Goal: Information Seeking & Learning: Find specific fact

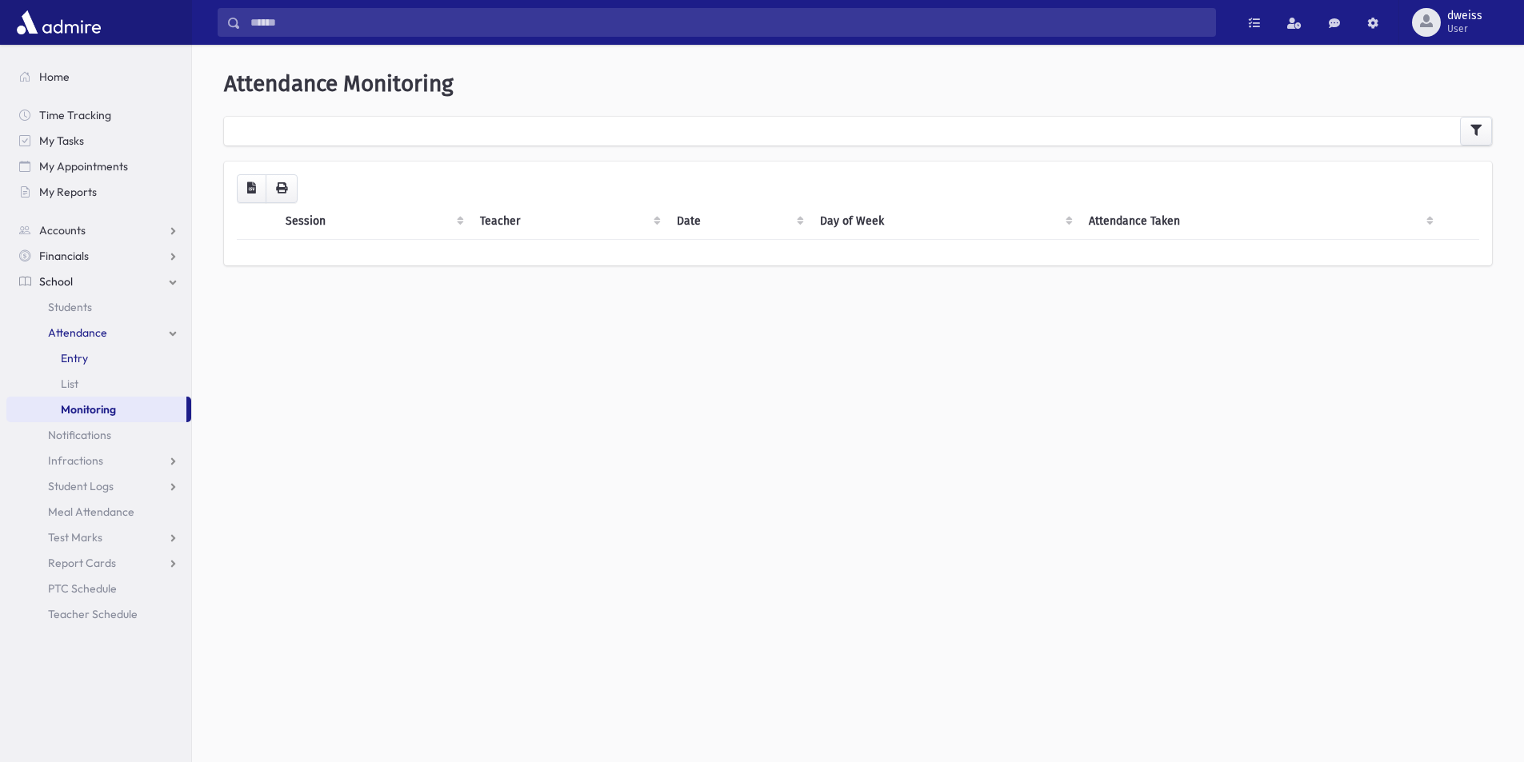
click at [115, 364] on link "Entry" at bounding box center [98, 359] width 185 height 26
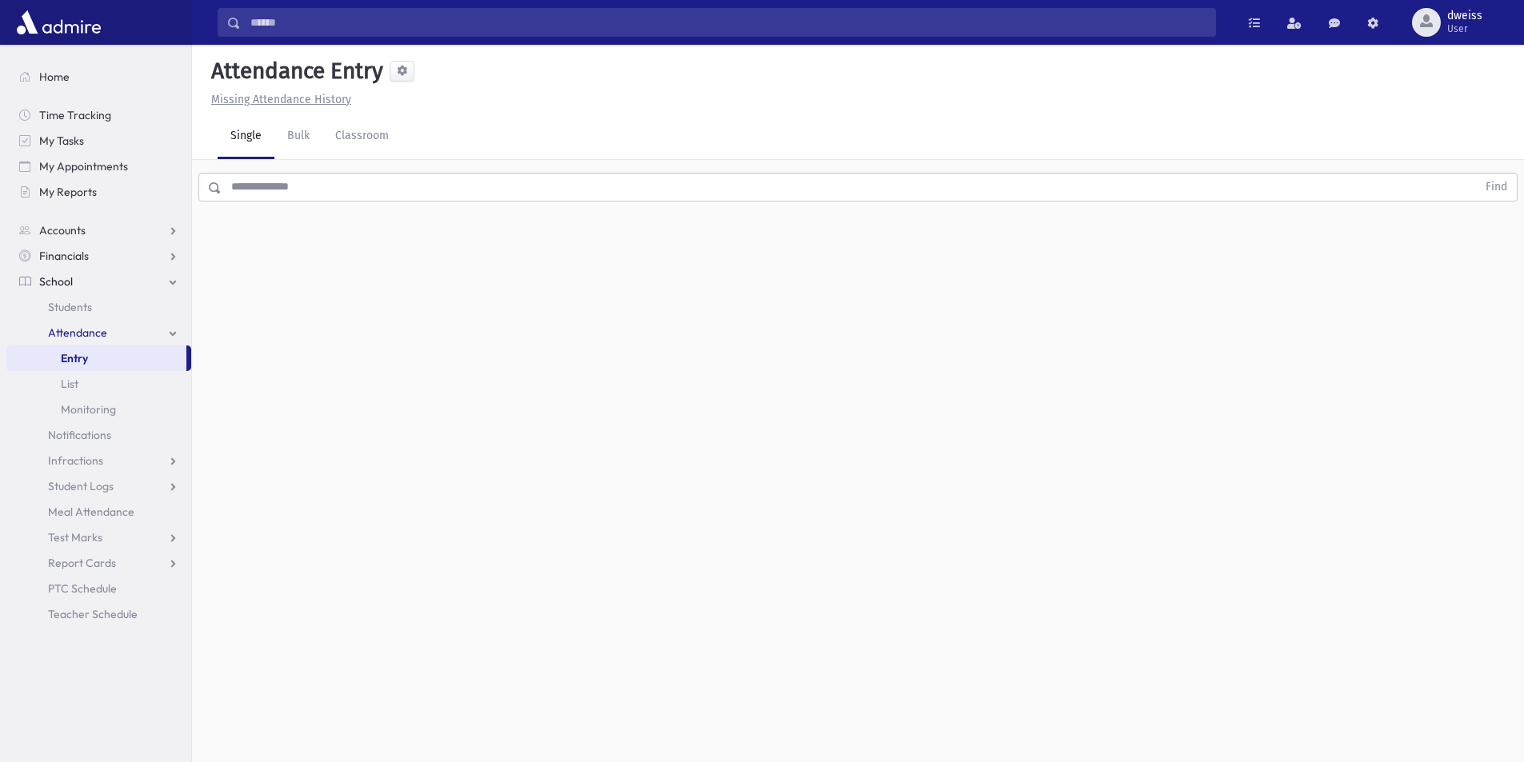
click at [293, 192] on input "text" at bounding box center [849, 187] width 1255 height 29
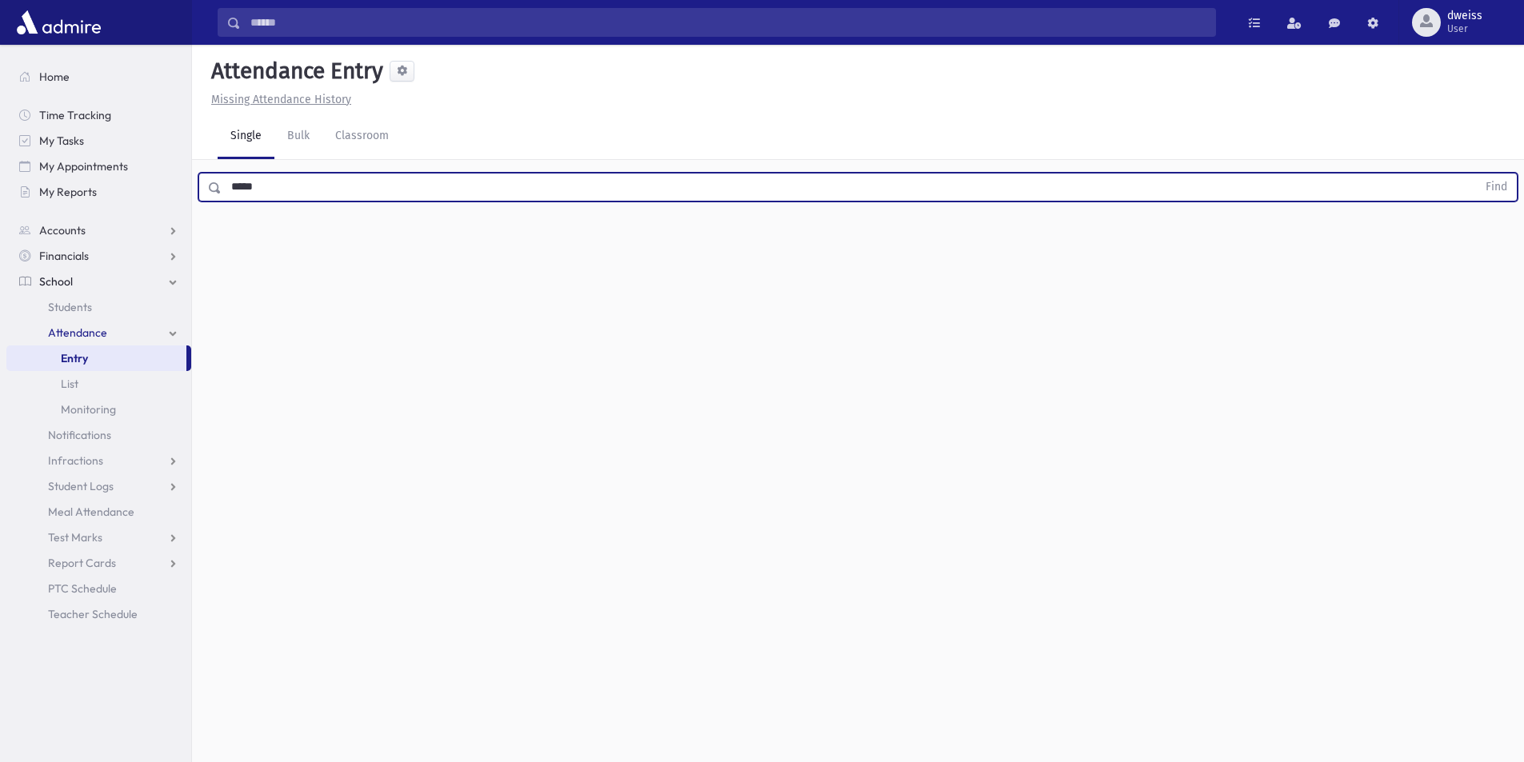
type input "*****"
click at [1476, 174] on button "Find" at bounding box center [1496, 187] width 41 height 27
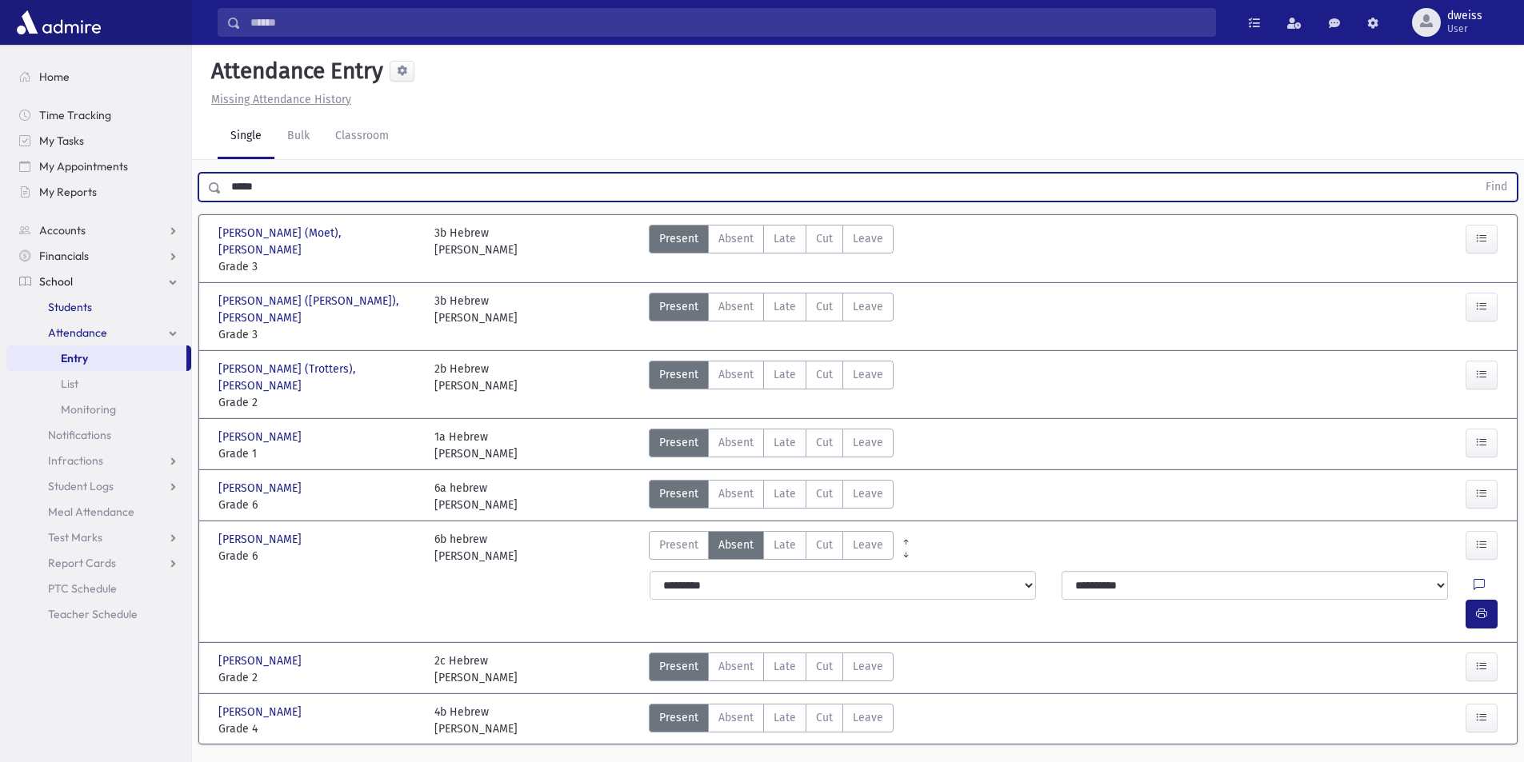
click at [98, 313] on link "Students" at bounding box center [98, 307] width 185 height 26
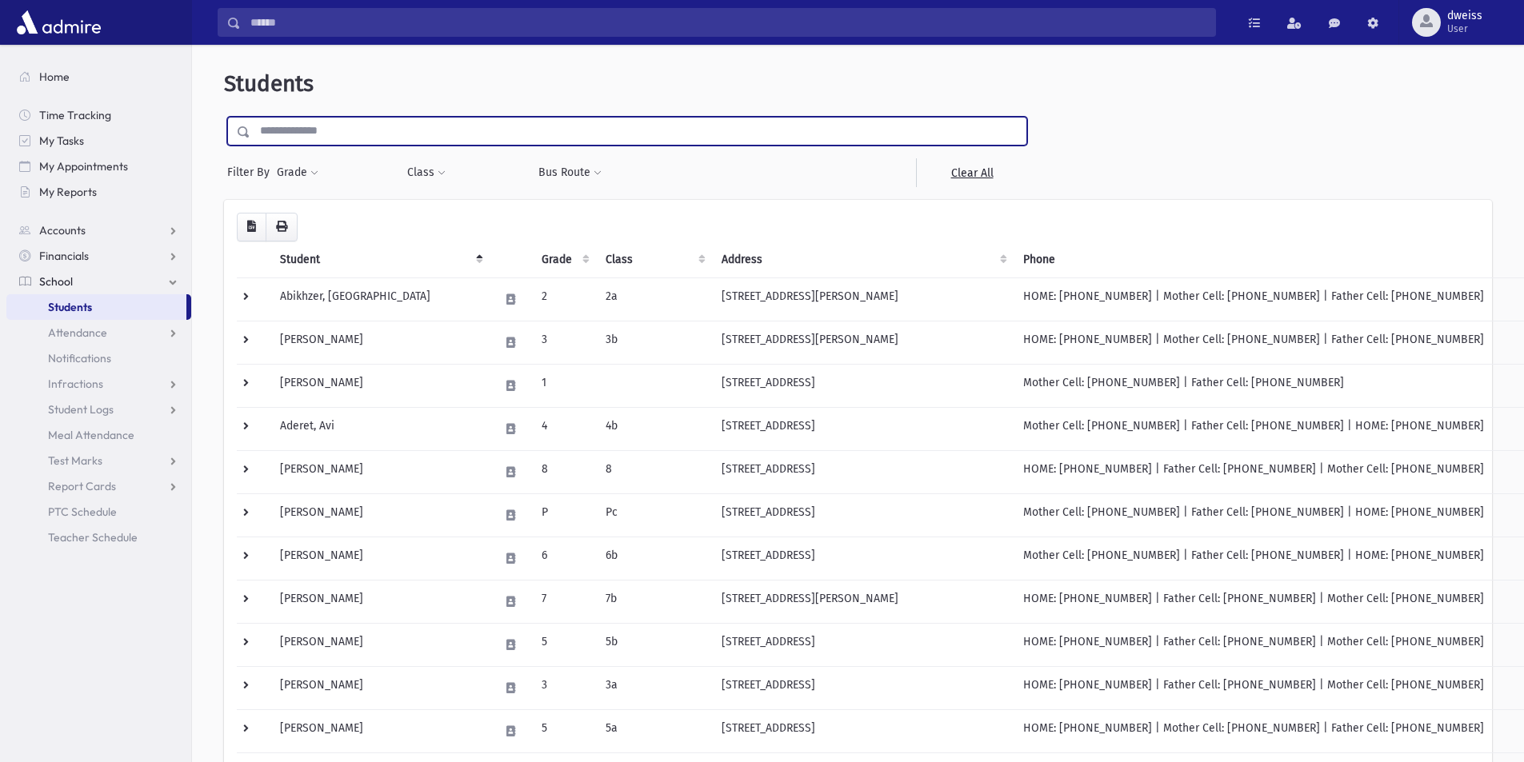
click at [329, 127] on input "text" at bounding box center [638, 131] width 776 height 29
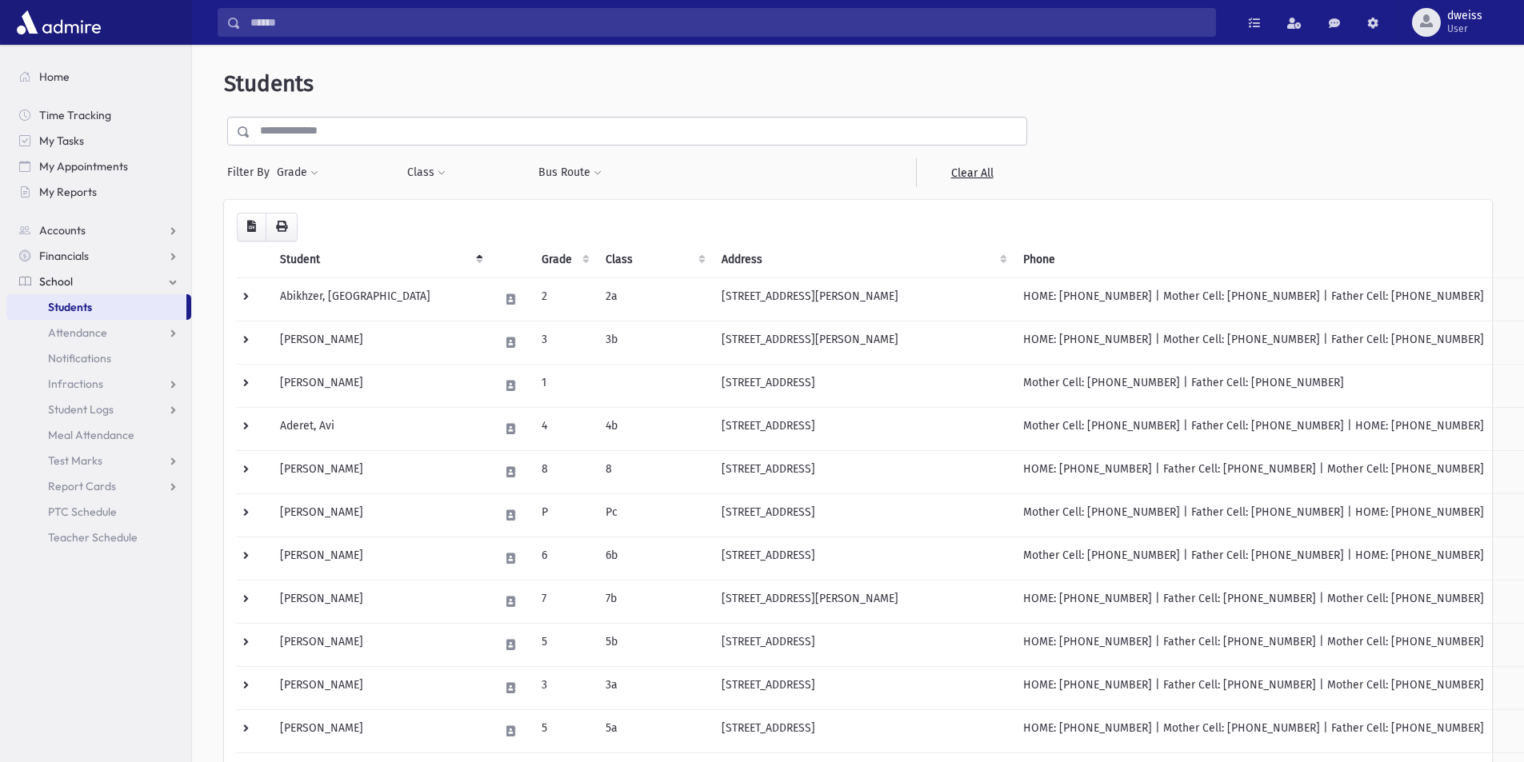
click at [122, 285] on link "School" at bounding box center [98, 282] width 185 height 26
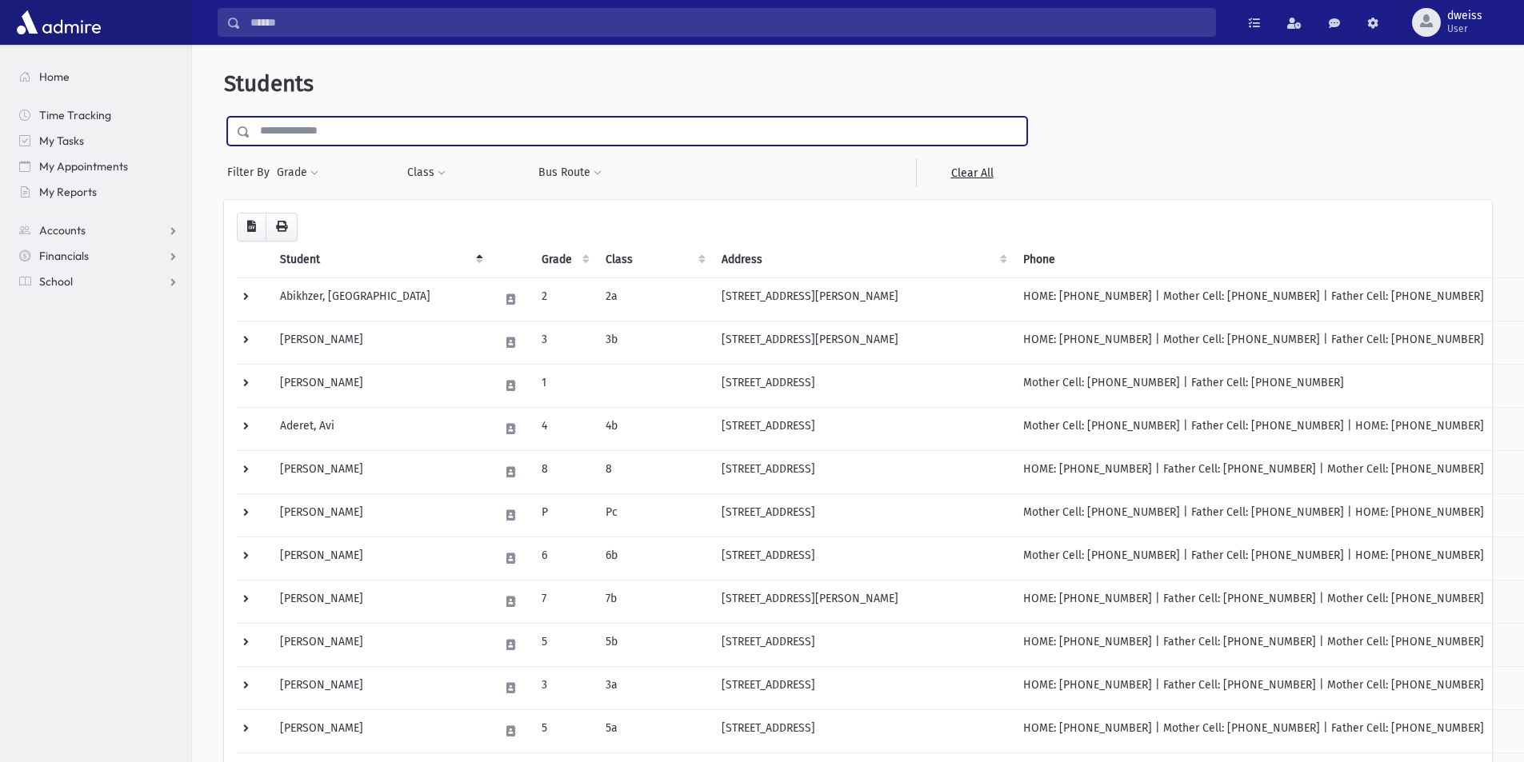
click at [277, 127] on input "text" at bounding box center [638, 131] width 776 height 29
type input "*****"
click at [224, 117] on input "submit" at bounding box center [246, 128] width 45 height 22
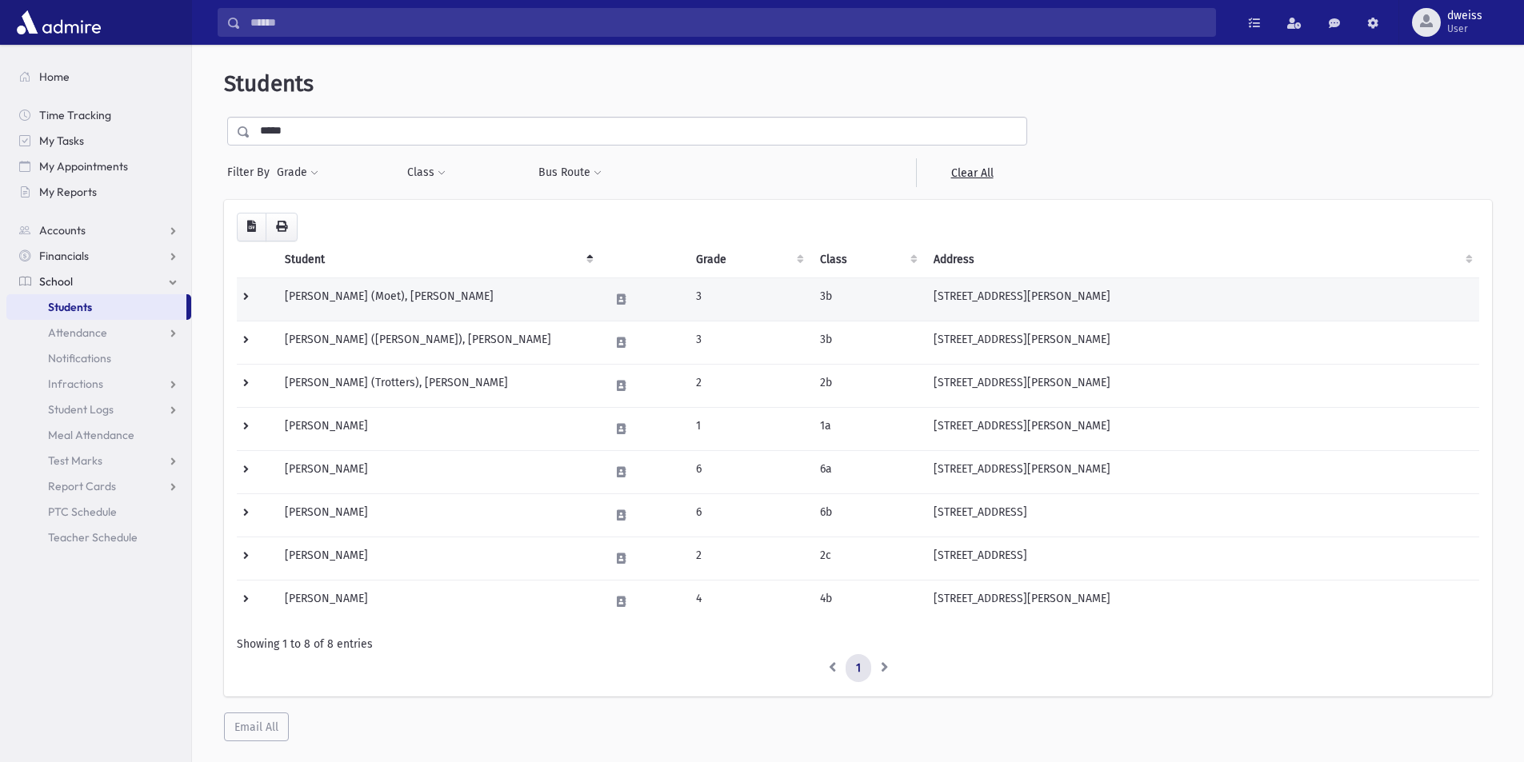
click at [452, 308] on td "[PERSON_NAME] (Moet), [PERSON_NAME]" at bounding box center [437, 299] width 325 height 43
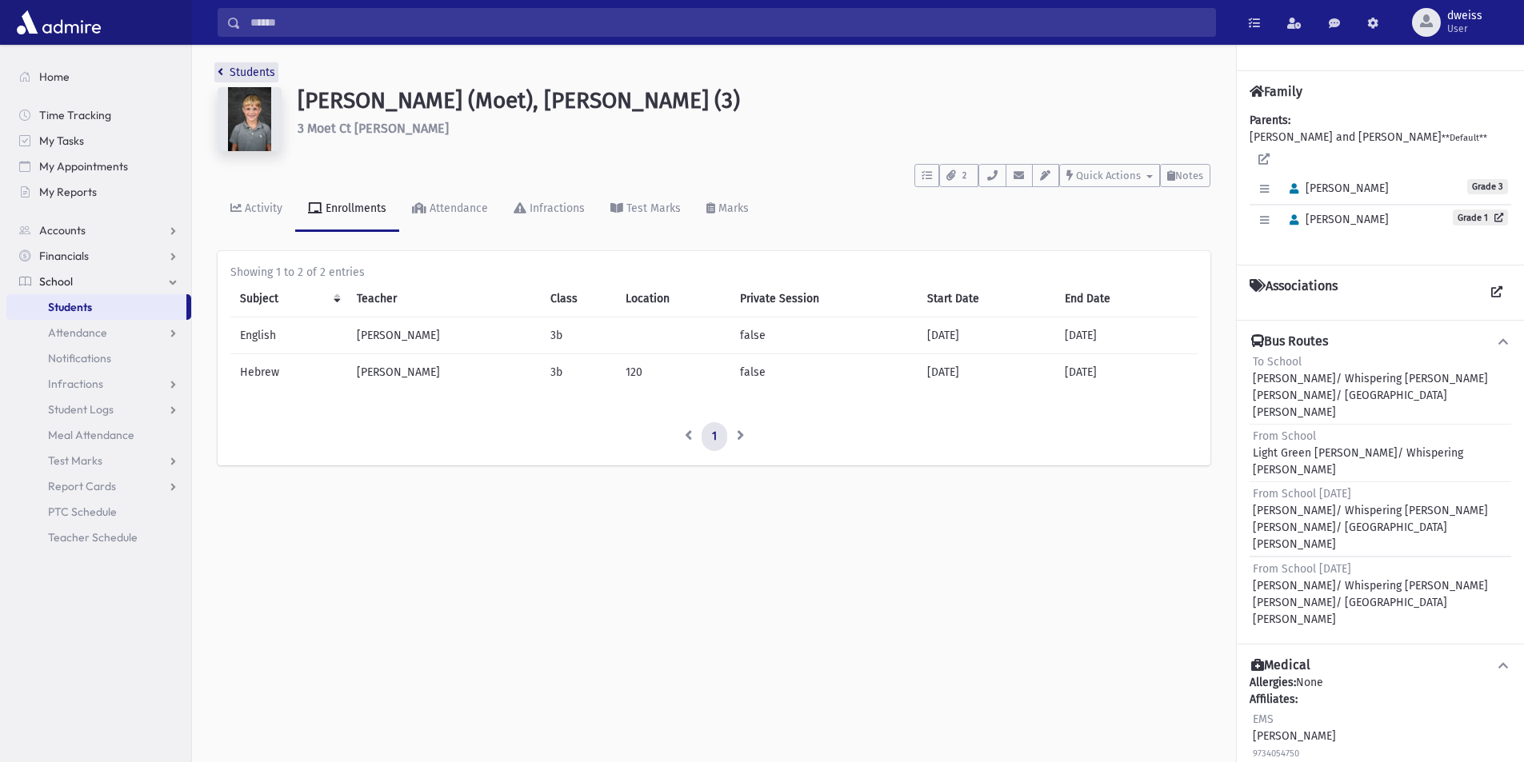
click at [222, 74] on icon "breadcrumb" at bounding box center [221, 71] width 6 height 11
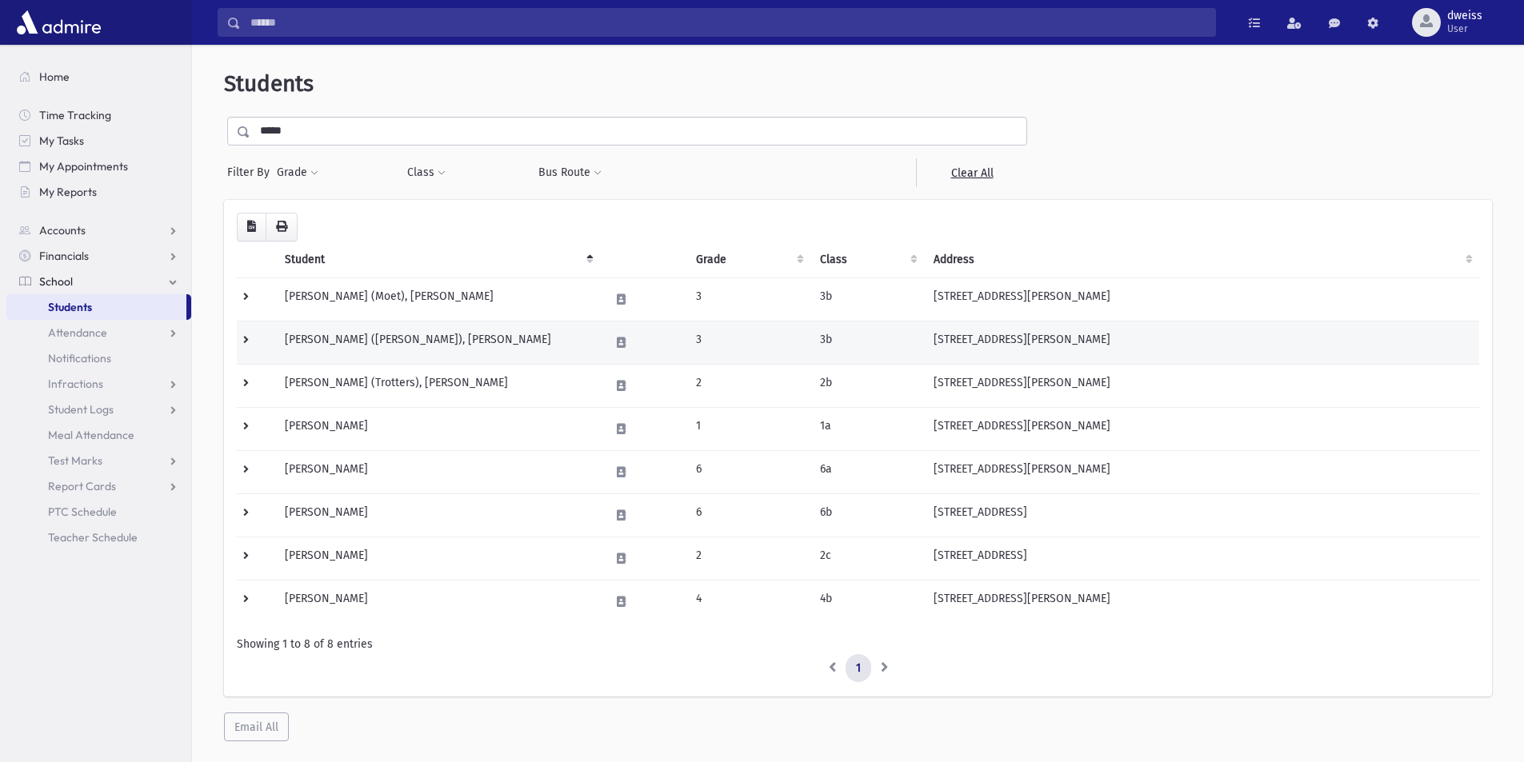
click at [512, 349] on td "Levin (Reynolds), Aryeh" at bounding box center [437, 342] width 325 height 43
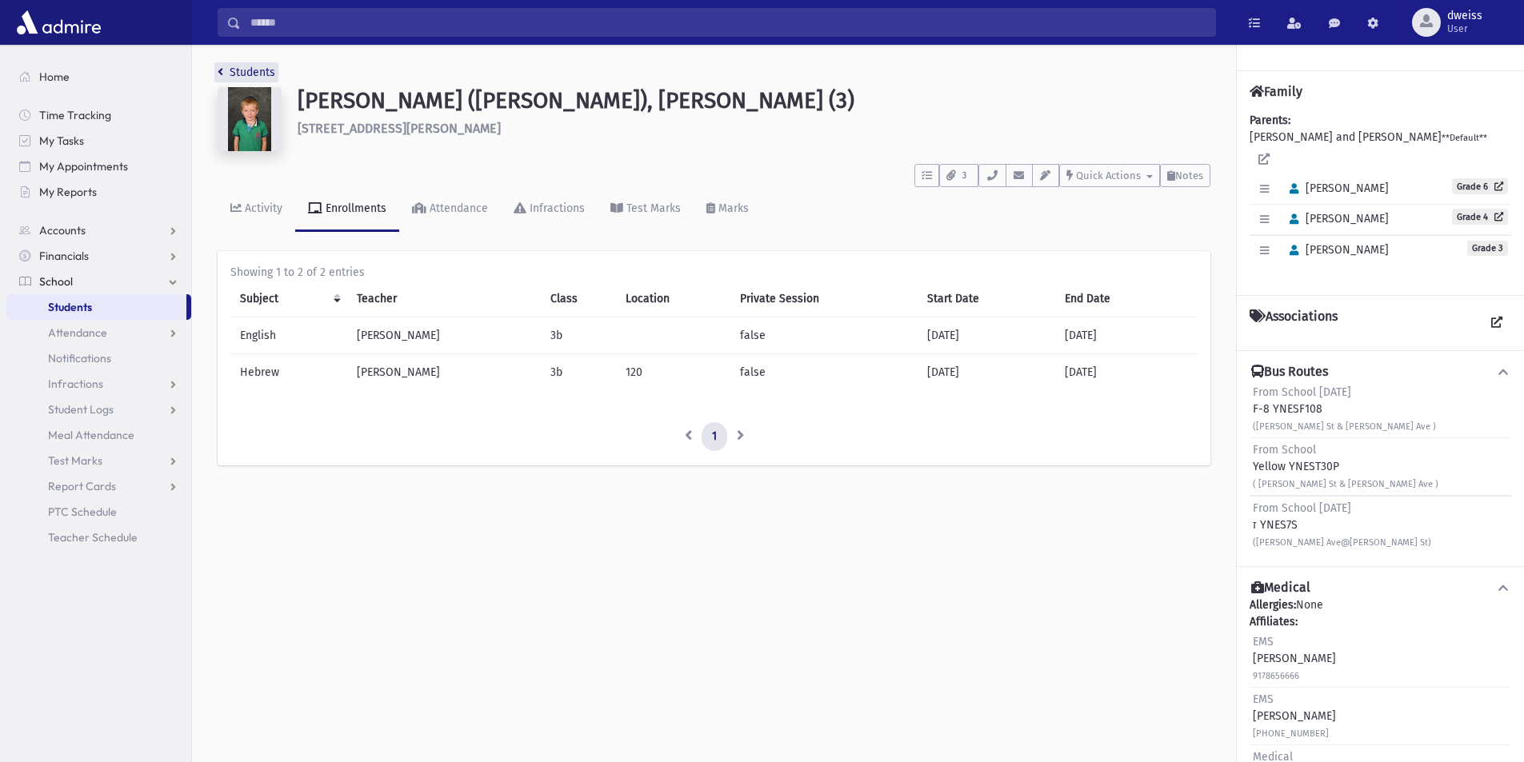
click at [222, 67] on icon "breadcrumb" at bounding box center [221, 71] width 6 height 11
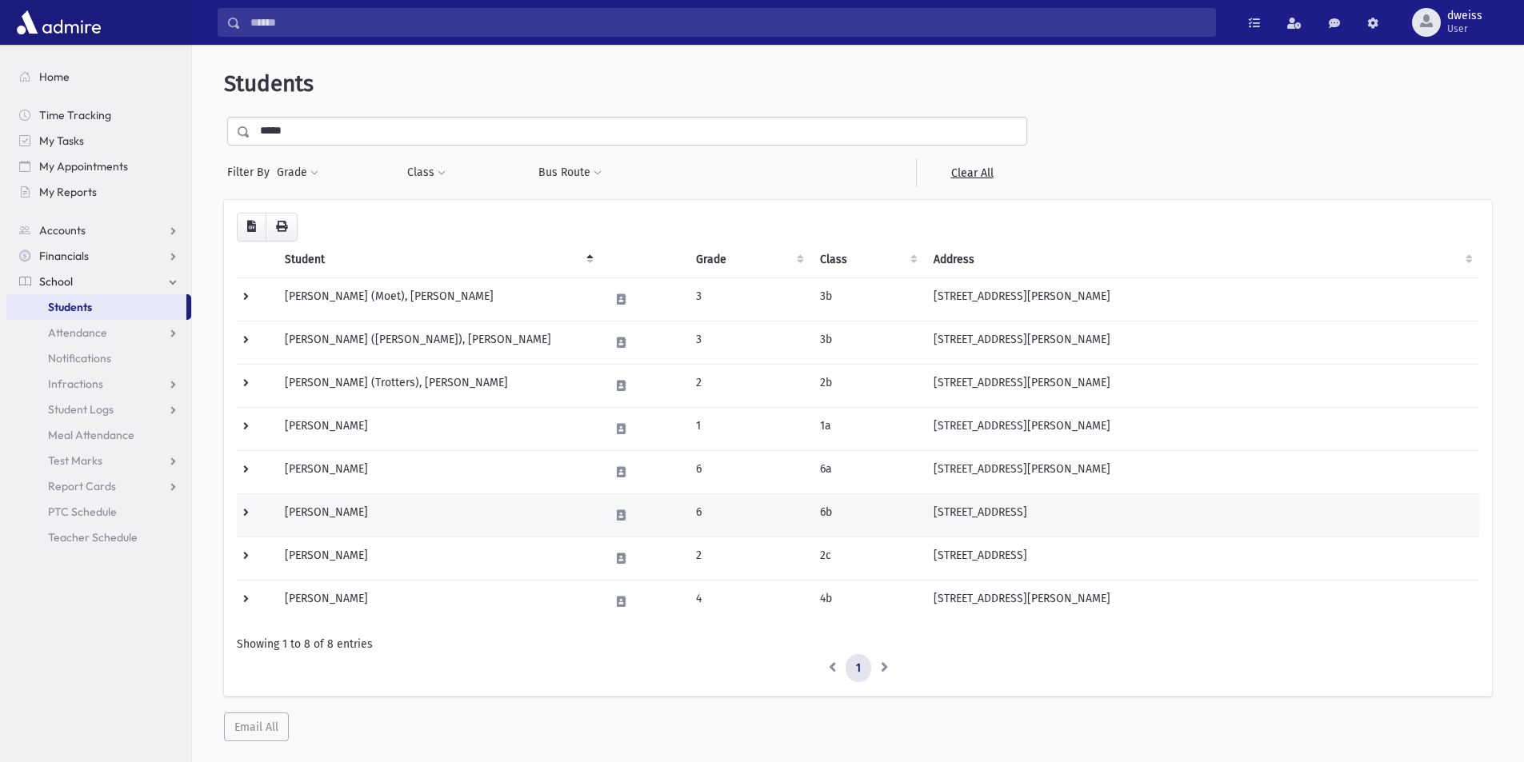
click at [435, 513] on td "Levin, Nesanel Chaim" at bounding box center [437, 515] width 325 height 43
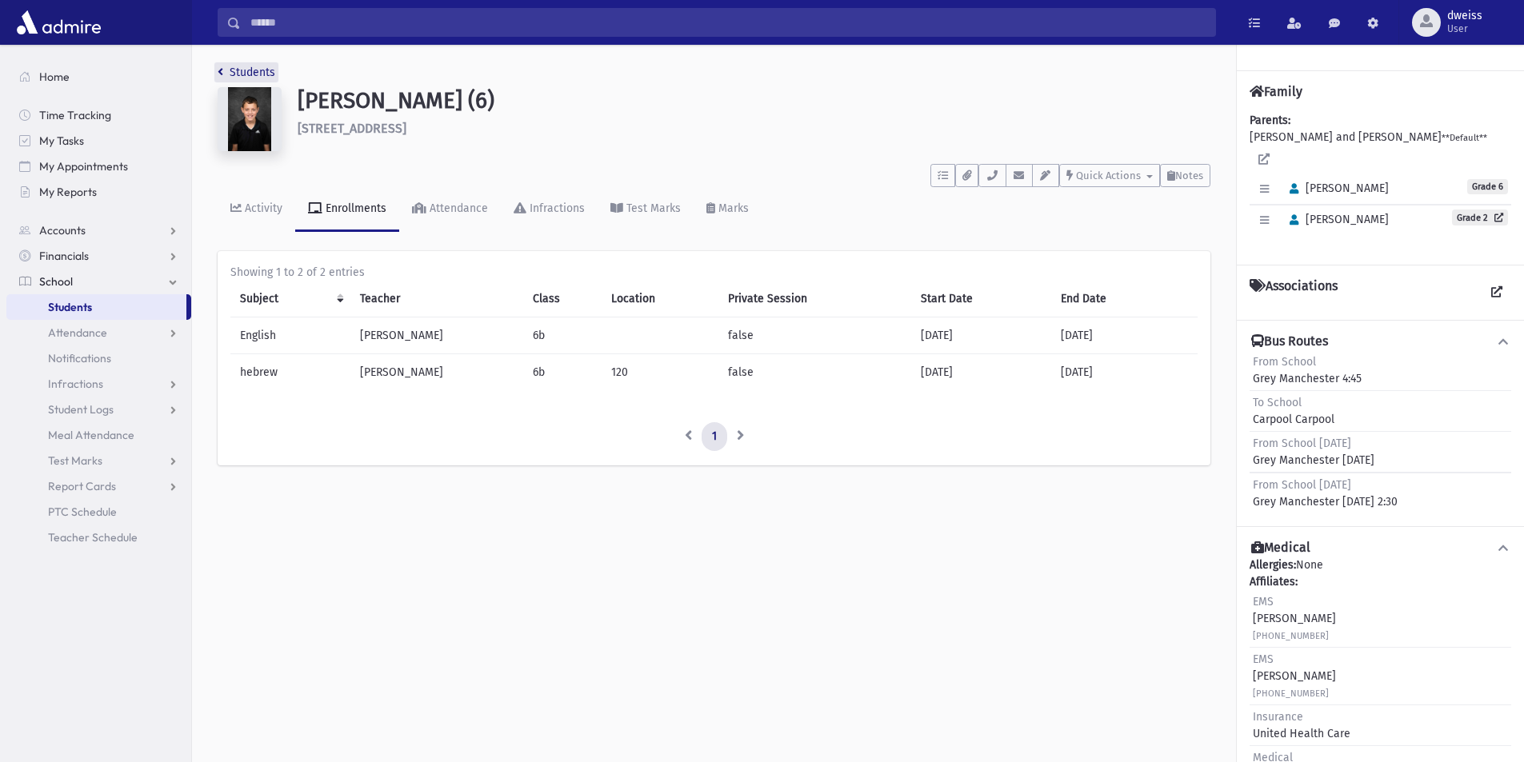
click at [221, 72] on icon "breadcrumb" at bounding box center [221, 71] width 6 height 11
